Goal: Task Accomplishment & Management: Use online tool/utility

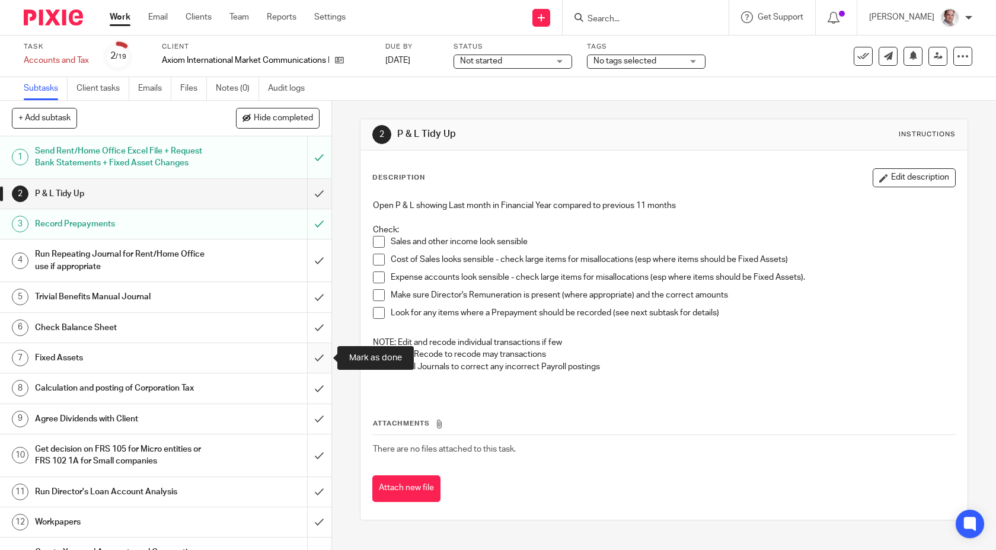
click at [320, 356] on input "submit" at bounding box center [165, 358] width 331 height 30
click at [318, 387] on input "submit" at bounding box center [165, 388] width 331 height 30
click at [321, 421] on input "submit" at bounding box center [165, 419] width 331 height 30
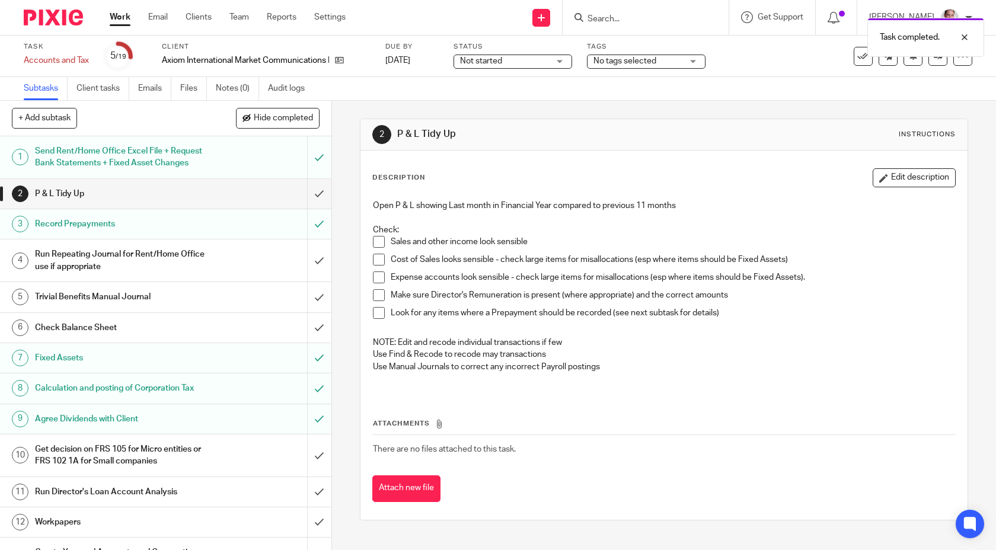
click at [635, 105] on div "2 P & L Tidy Up Instructions Description Edit description Open P & L showing La…" at bounding box center [664, 319] width 609 height 437
click at [316, 456] on input "submit" at bounding box center [165, 455] width 331 height 42
